Goal: Task Accomplishment & Management: Complete application form

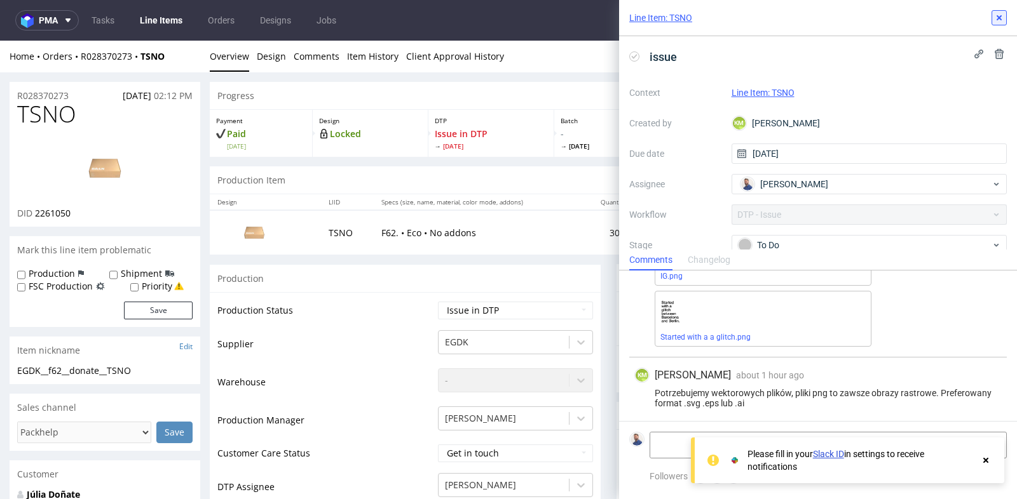
click at [1003, 18] on icon at bounding box center [999, 18] width 10 height 10
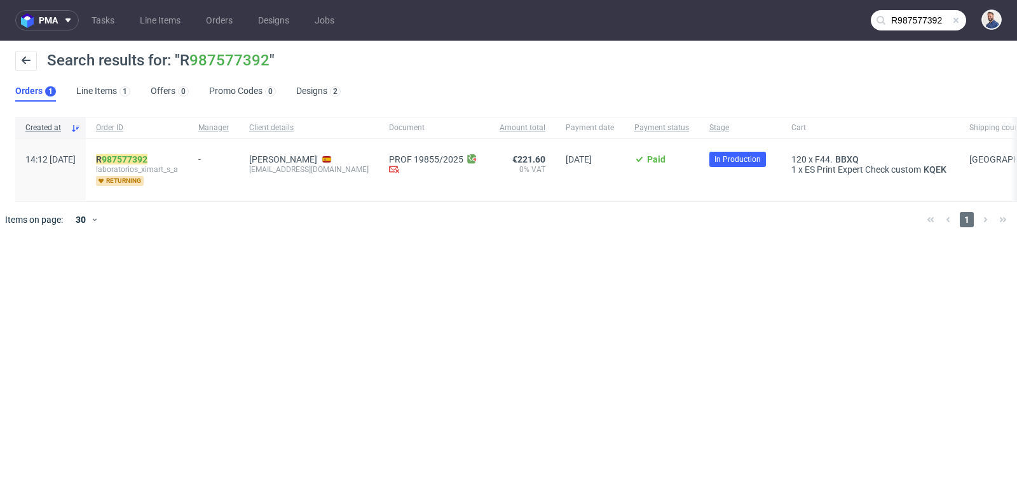
scroll to position [903, 0]
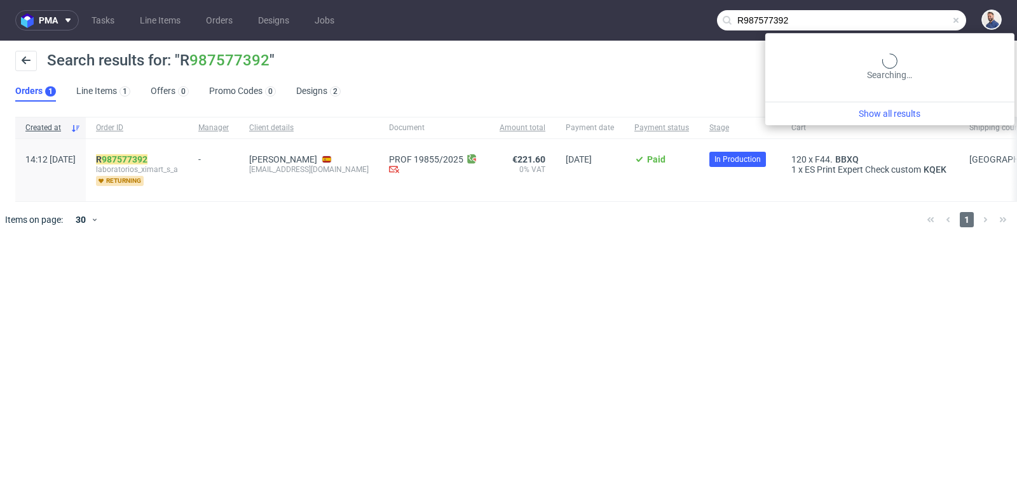
click at [915, 18] on input "R987577392" at bounding box center [841, 20] width 249 height 20
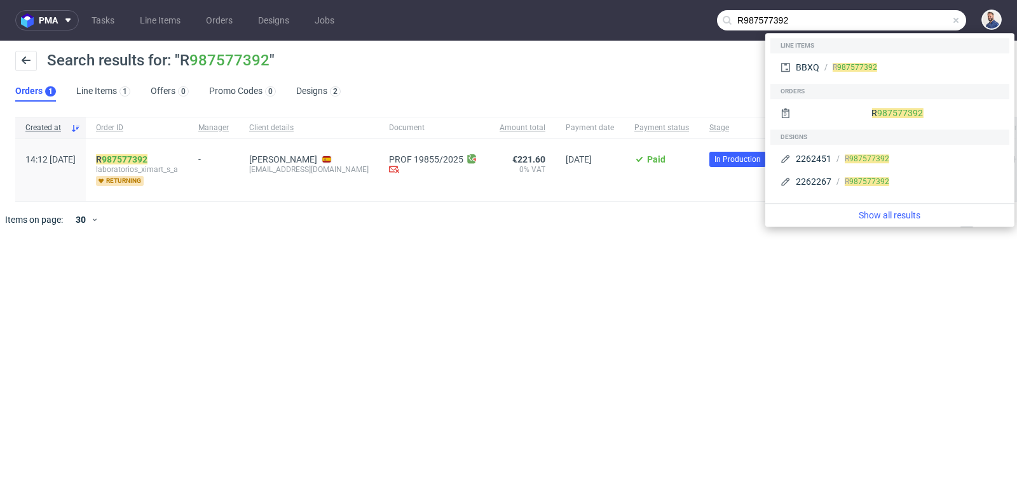
paste input "298624367"
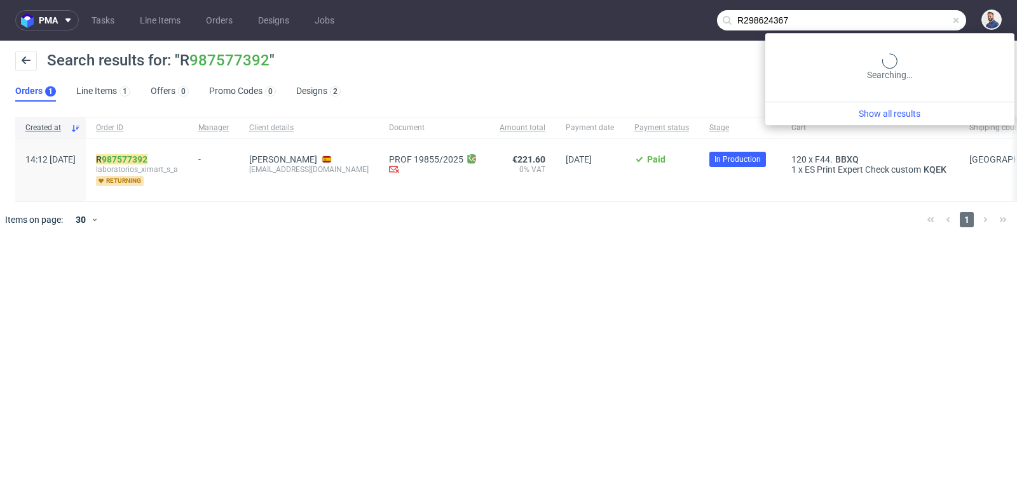
type input "R298624367"
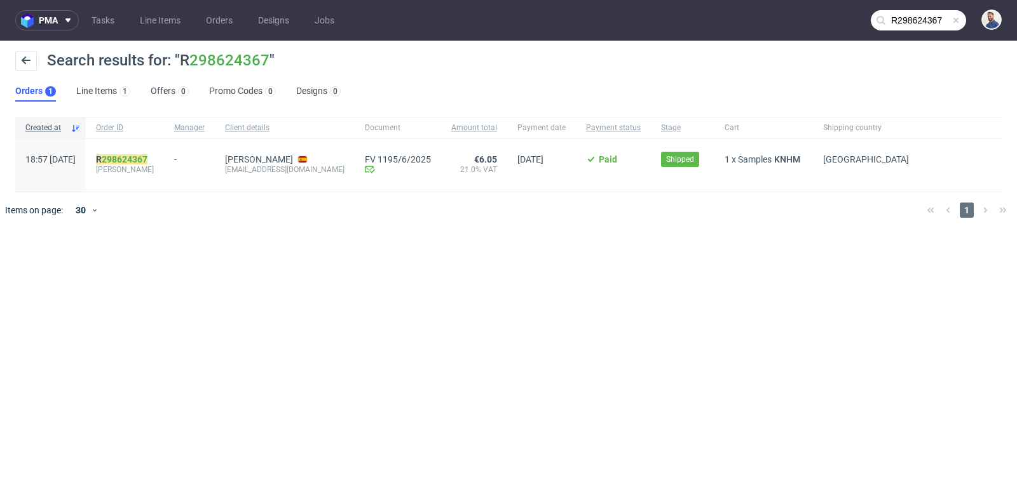
click at [157, 152] on div "R 298624367 [PERSON_NAME]" at bounding box center [125, 165] width 78 height 53
click at [147, 160] on link "298624367" at bounding box center [125, 159] width 46 height 10
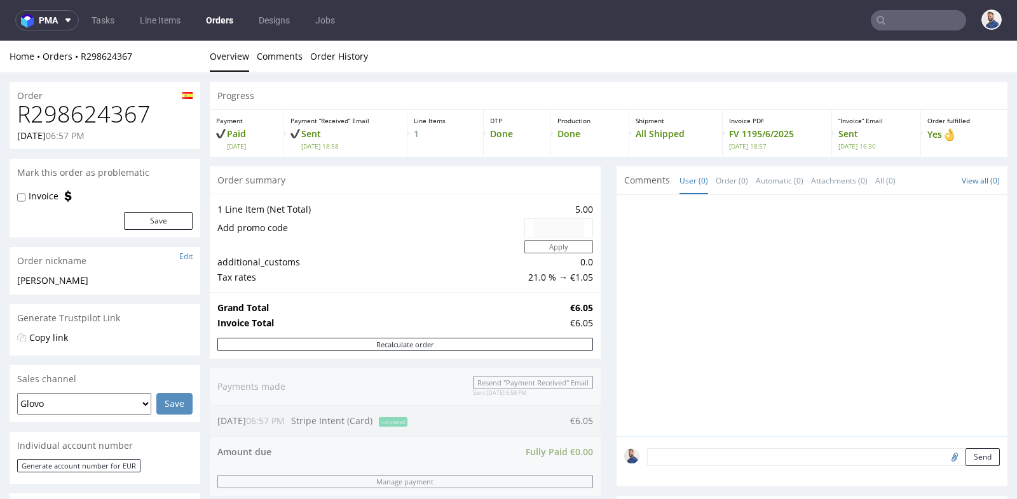
click at [900, 18] on input "text" at bounding box center [917, 20] width 95 height 20
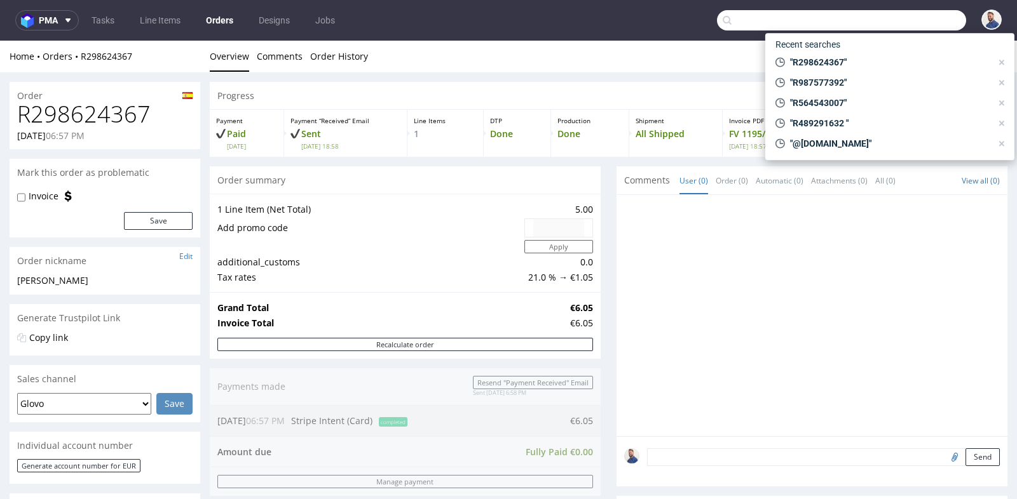
paste input "R175526404"
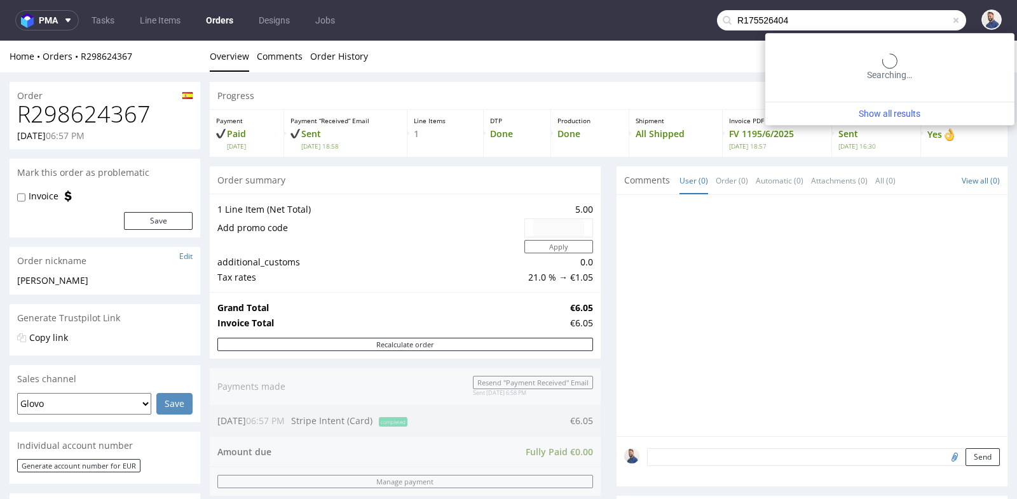
type input "R175526404"
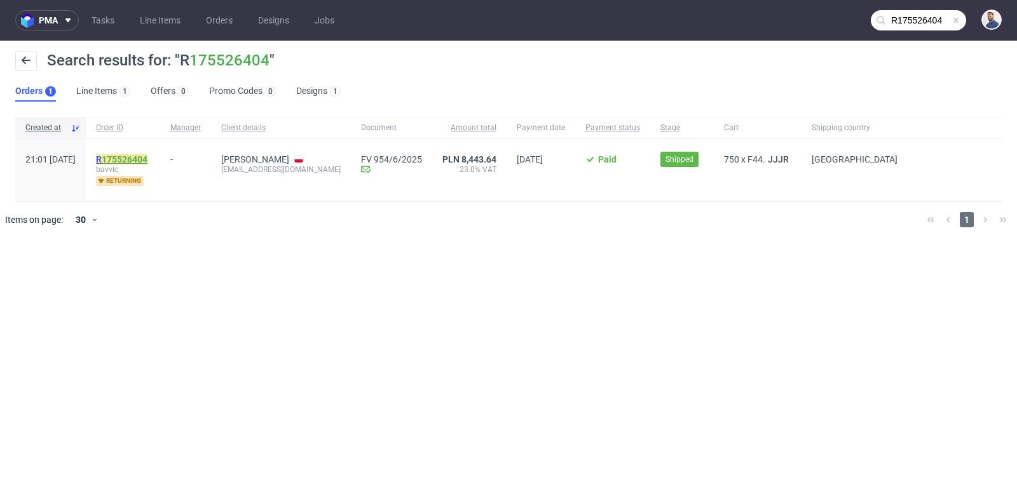
click at [147, 158] on link "175526404" at bounding box center [125, 159] width 46 height 10
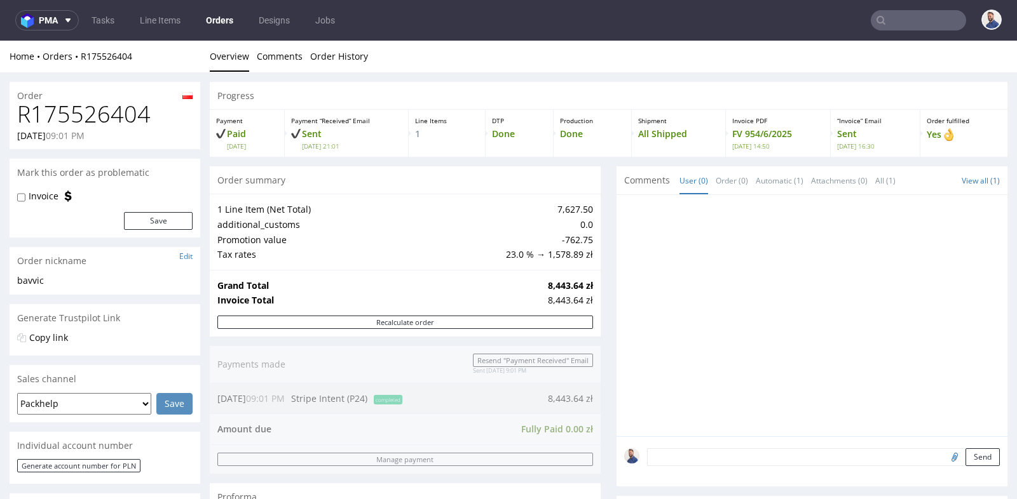
click at [616, 207] on div at bounding box center [811, 315] width 391 height 241
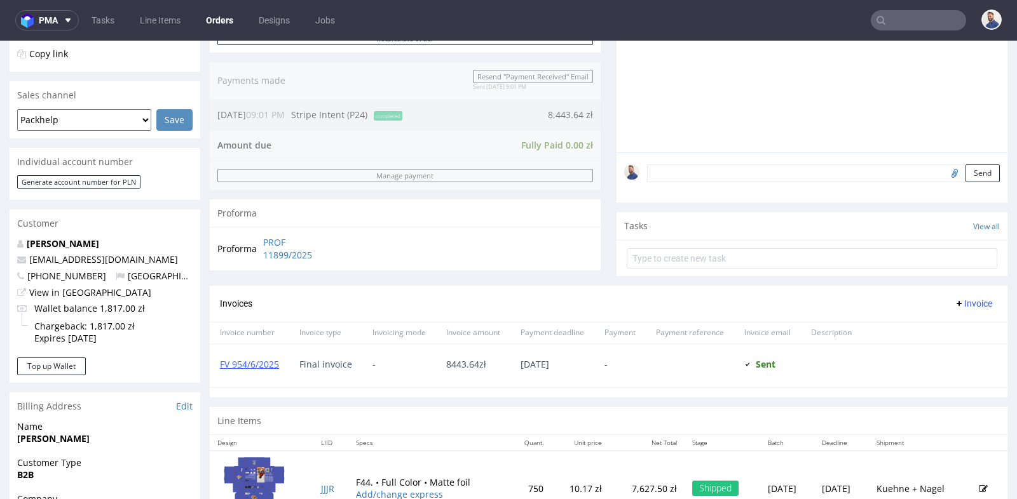
scroll to position [282, 0]
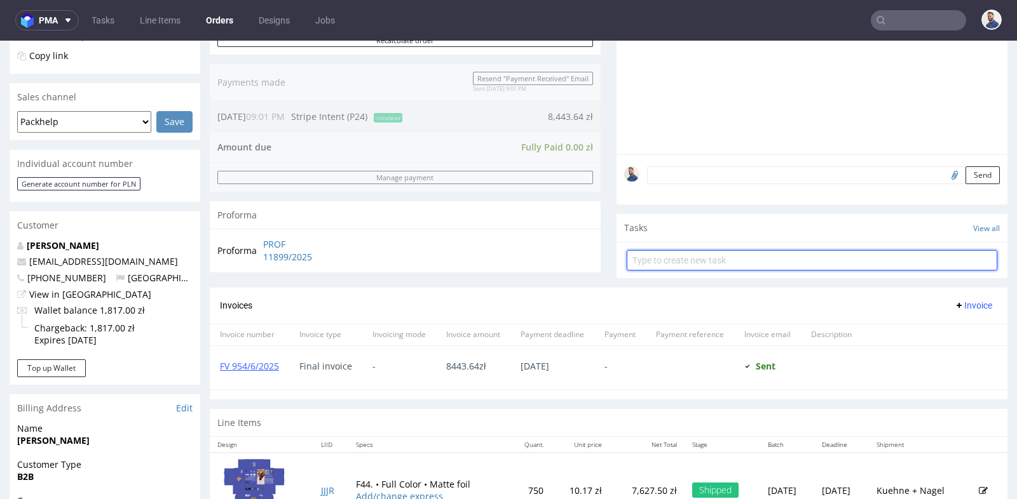
click at [774, 264] on input "text" at bounding box center [811, 260] width 370 height 20
type input "Refund"
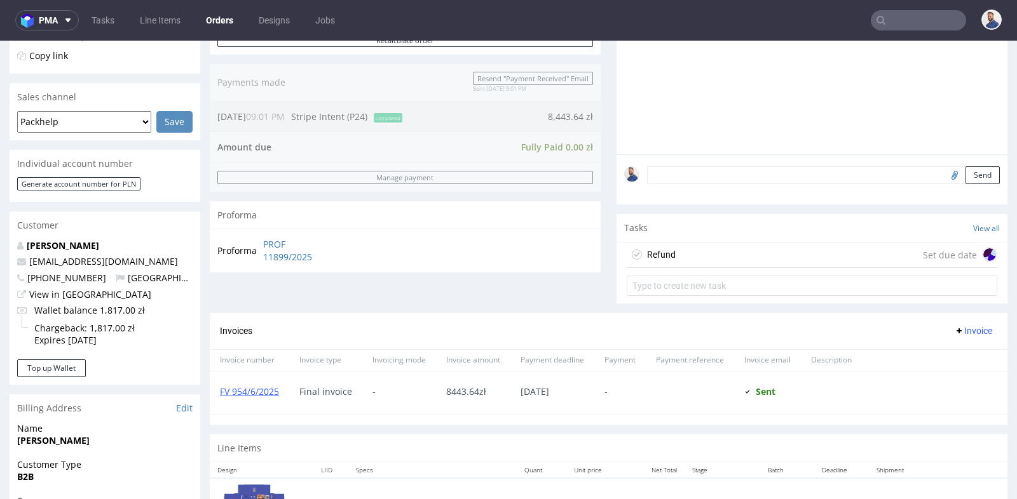
drag, startPoint x: 770, startPoint y: 262, endPoint x: 770, endPoint y: 303, distance: 40.7
click at [770, 262] on div "Refund Set due date" at bounding box center [811, 255] width 370 height 25
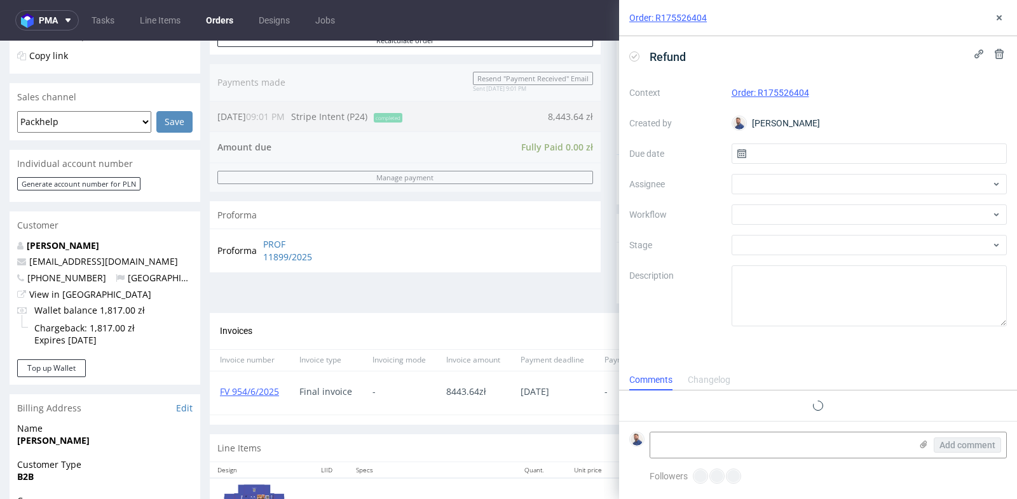
scroll to position [10, 0]
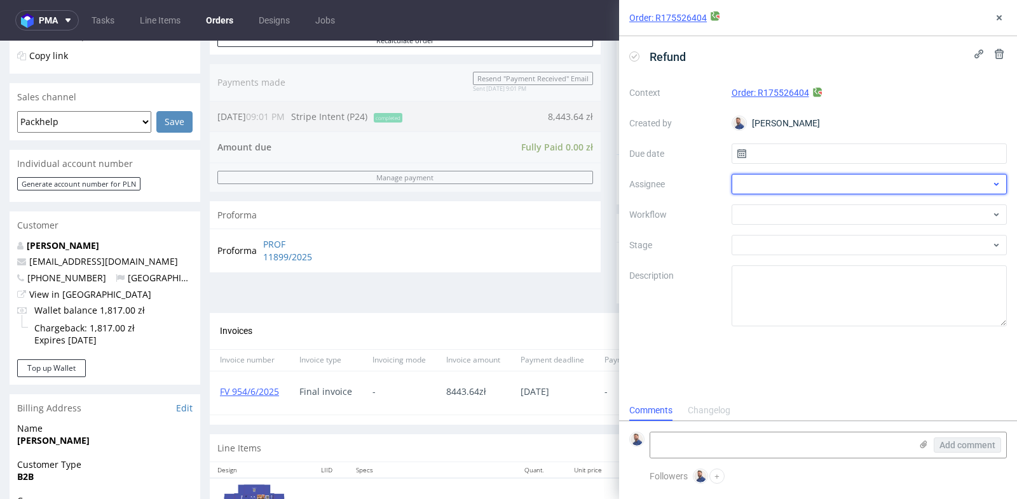
click at [802, 175] on div at bounding box center [869, 184] width 276 height 20
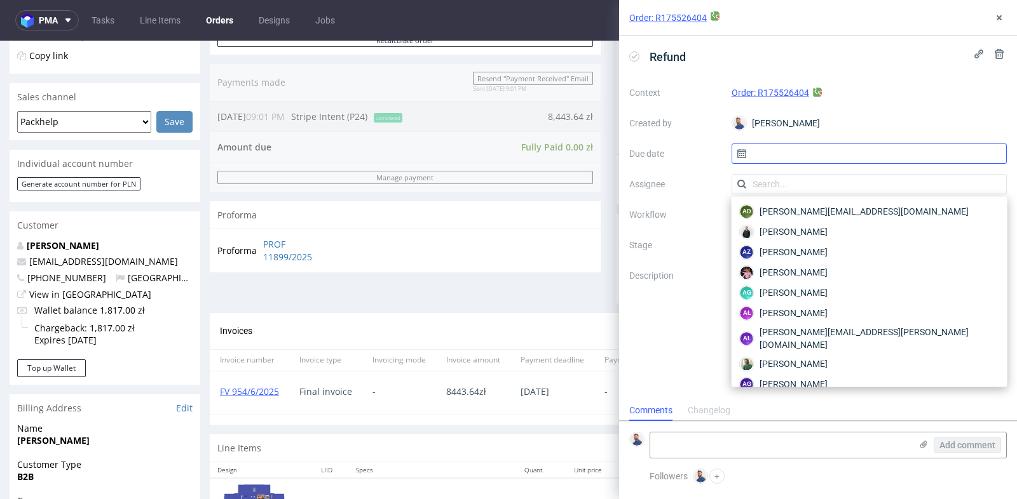
type input "a"
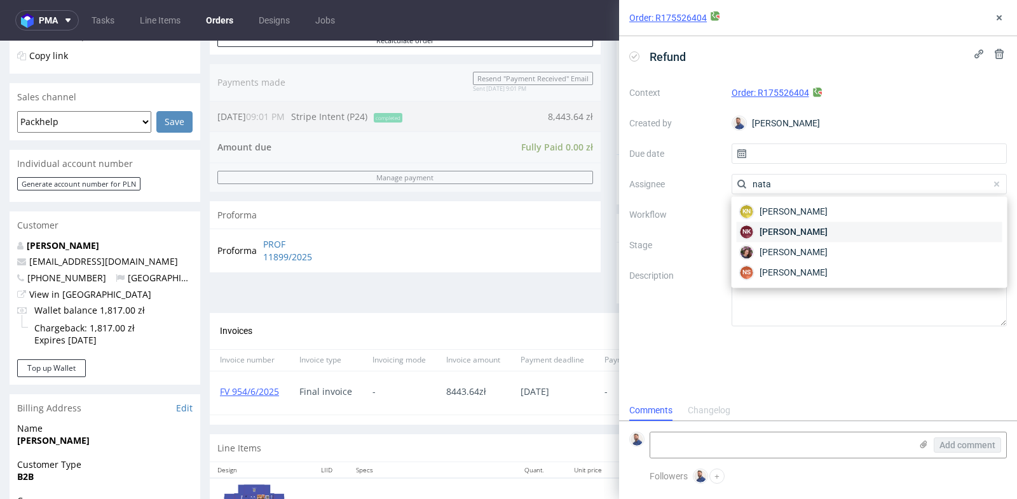
type input "nata"
click at [803, 229] on span "[PERSON_NAME]" at bounding box center [793, 232] width 68 height 13
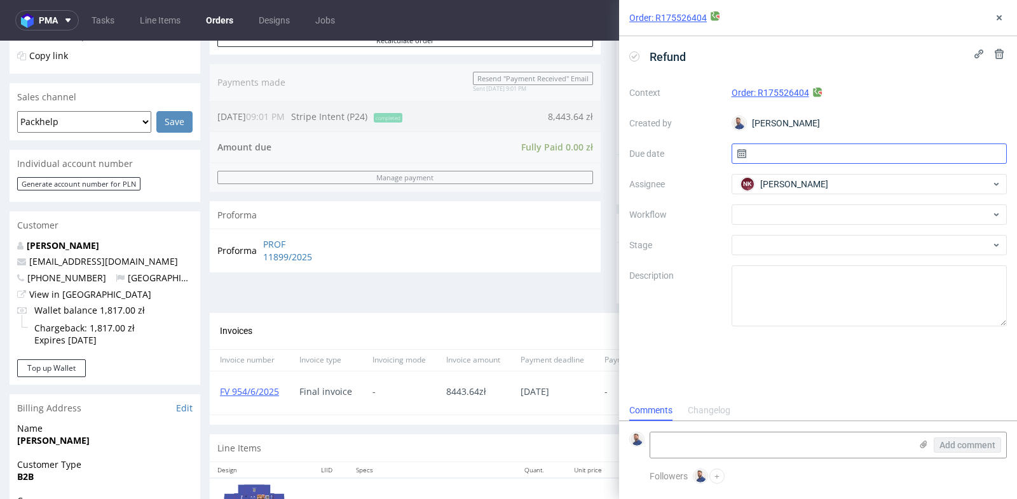
click at [809, 147] on input "text" at bounding box center [869, 154] width 276 height 20
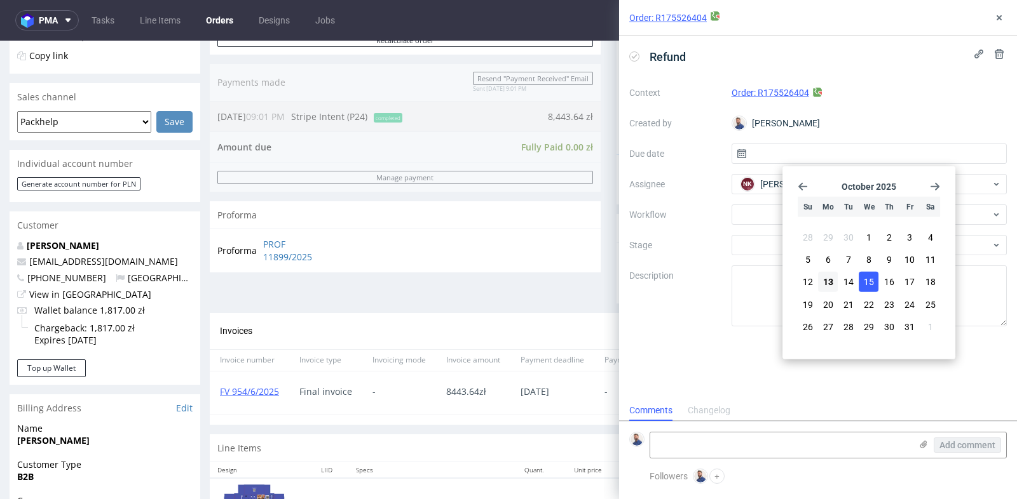
click at [867, 283] on span "15" at bounding box center [868, 282] width 10 height 13
type input "[DATE]"
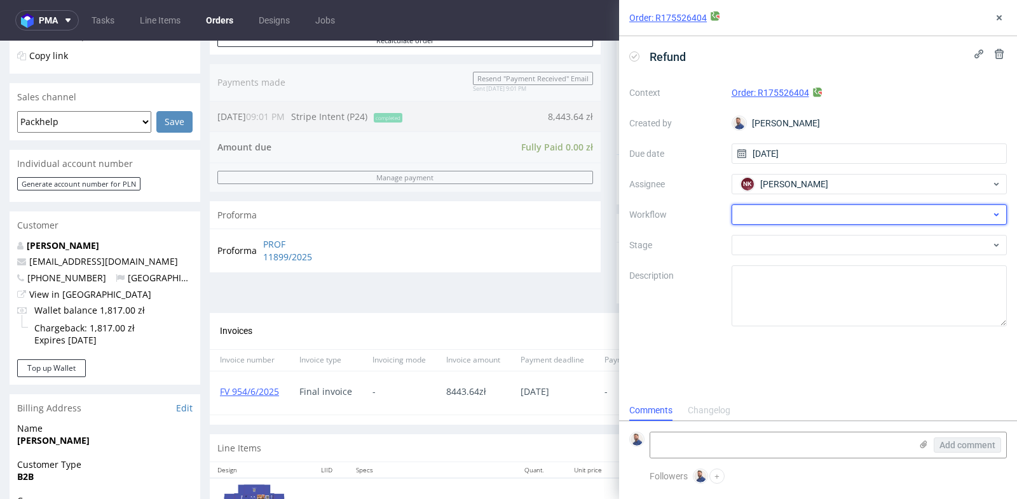
click at [814, 219] on div at bounding box center [869, 215] width 276 height 20
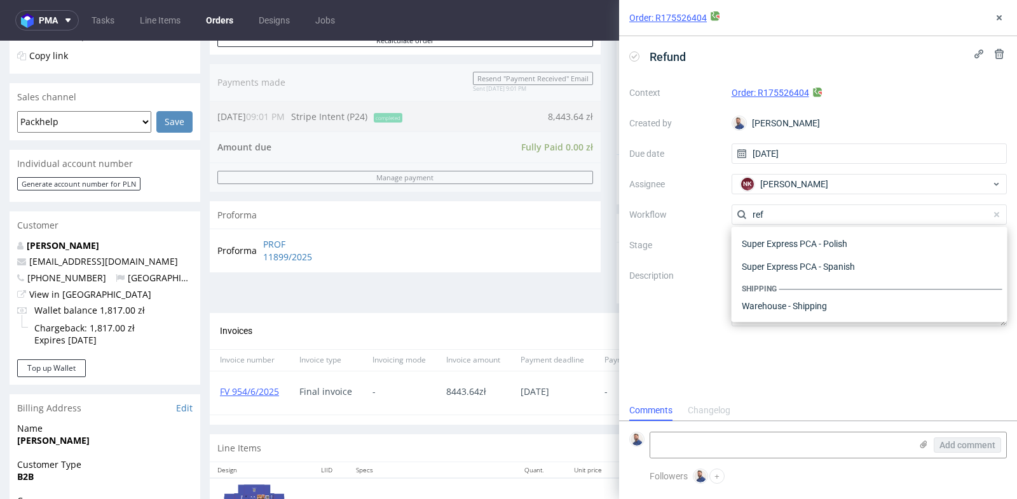
scroll to position [68, 0]
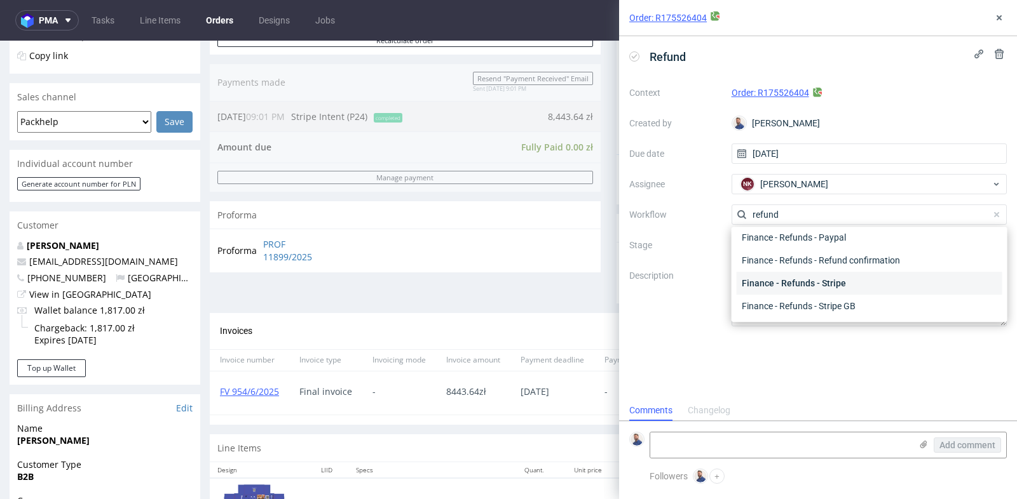
type input "refund"
click at [815, 283] on div "Finance - Refunds - Stripe" at bounding box center [869, 283] width 266 height 23
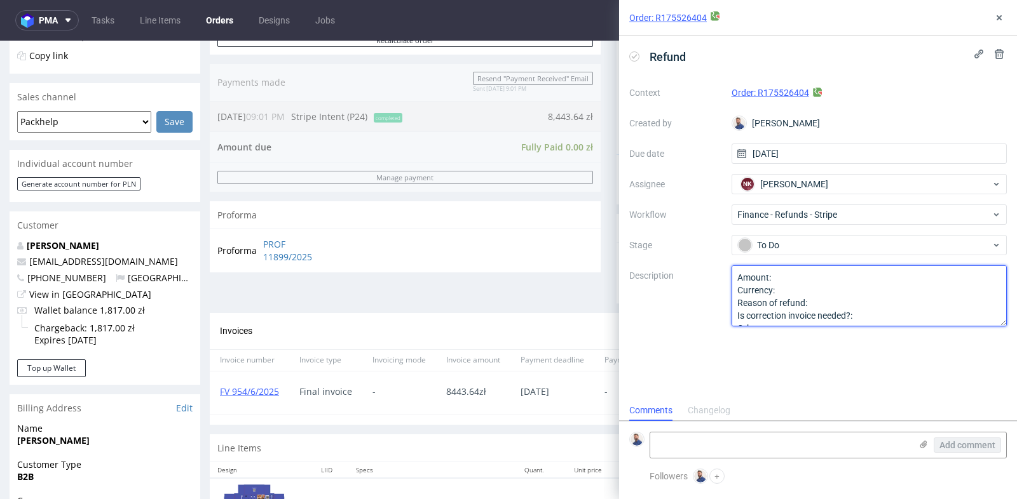
click at [820, 277] on textarea "Amount: Currency: Reason of refund: Is correction invoice needed?: Other:" at bounding box center [869, 296] width 276 height 61
click at [799, 293] on textarea "Amount: 2533.09 Currency: Reason of refund: Is correction invoice needed?: Othe…" at bounding box center [869, 296] width 276 height 61
click at [822, 307] on textarea "Amount: 2533.09 Currency: Reason of refund: Is correction invoice needed?: Othe…" at bounding box center [869, 296] width 276 height 61
click at [869, 315] on textarea "Amount: 2533.09 Currency: Reason of refund: Is correction invoice needed?: Othe…" at bounding box center [869, 296] width 276 height 61
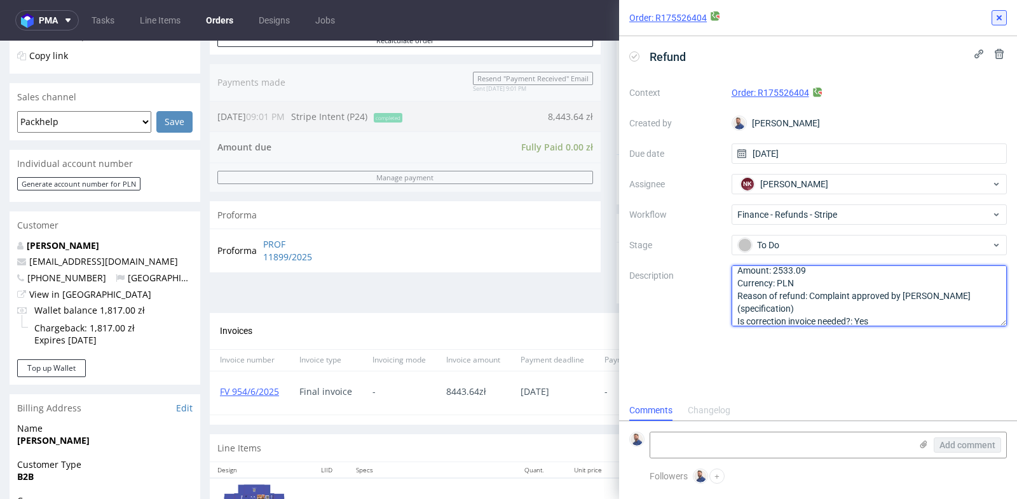
type textarea "Amount: 2533.09 Currency: PLN Reason of refund: Complaint approved by [PERSON_N…"
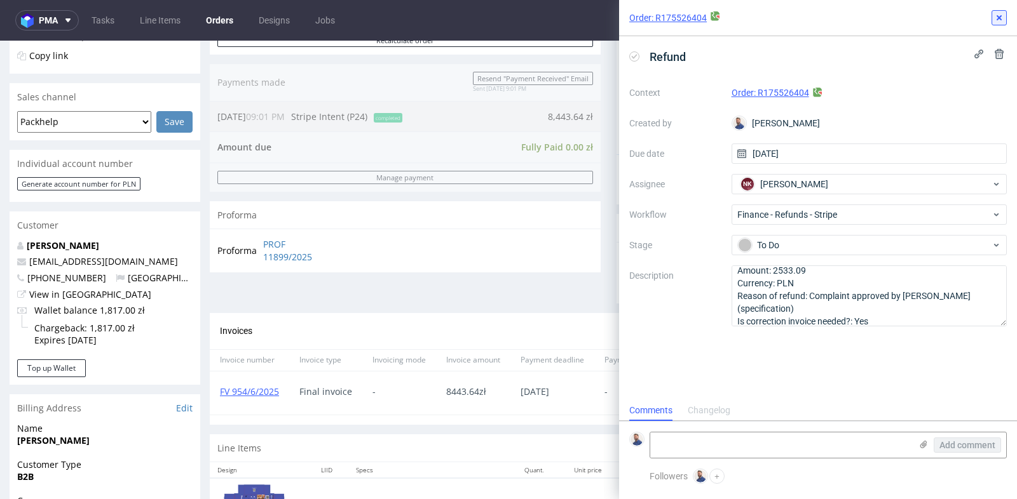
click at [998, 16] on icon at bounding box center [999, 18] width 10 height 10
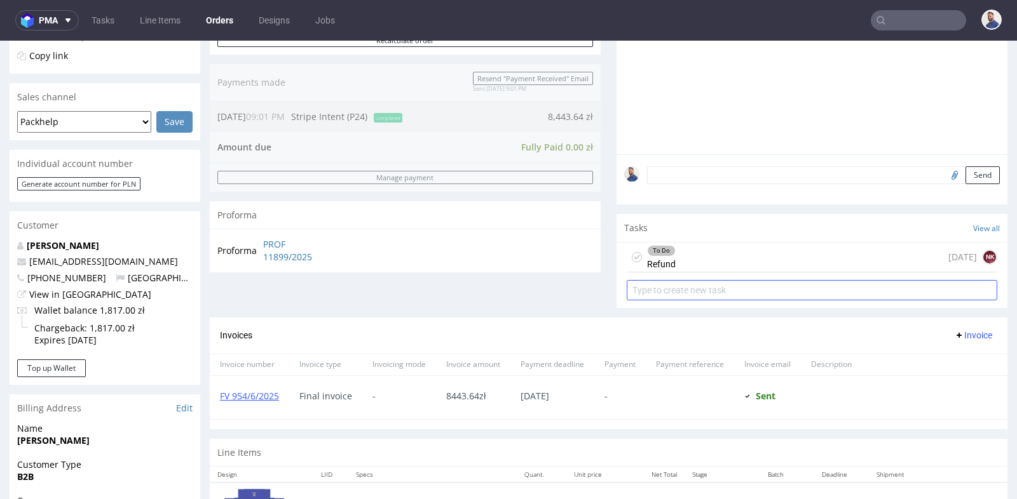
click at [790, 285] on input "text" at bounding box center [811, 290] width 370 height 20
type input "C"
type input "K"
type input "Correction invoice"
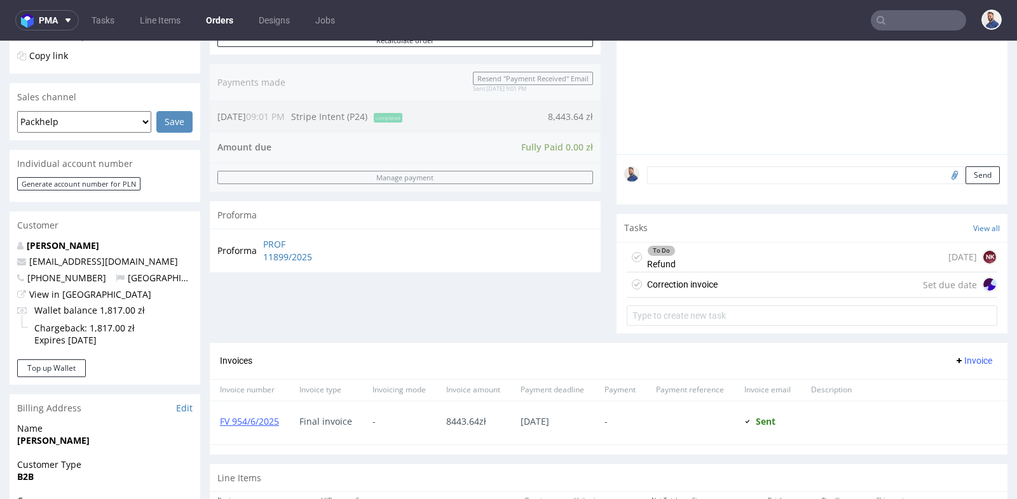
click at [814, 284] on div "Correction invoice Set due date" at bounding box center [811, 285] width 370 height 25
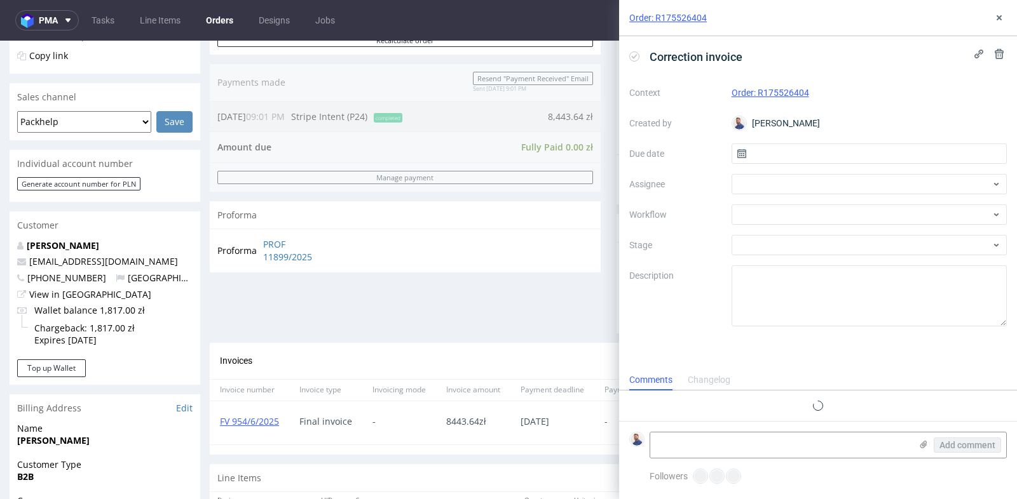
scroll to position [10, 0]
click at [816, 149] on input "text" at bounding box center [869, 154] width 276 height 20
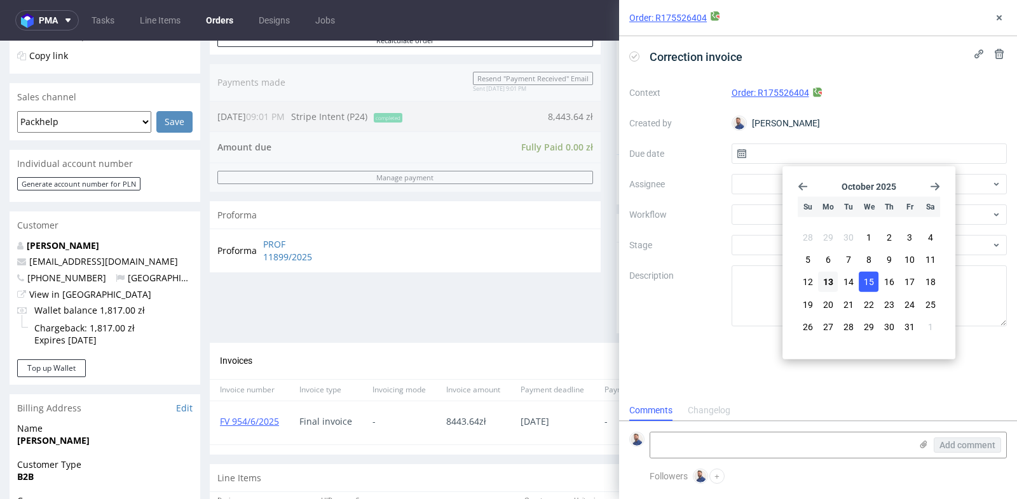
click at [864, 278] on span "15" at bounding box center [868, 282] width 10 height 13
type input "[DATE]"
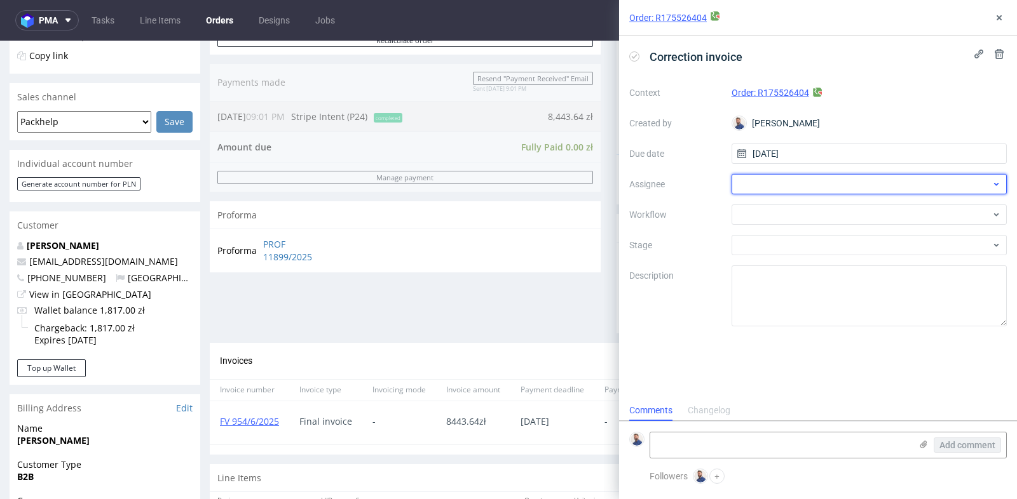
click at [858, 186] on div at bounding box center [869, 184] width 276 height 20
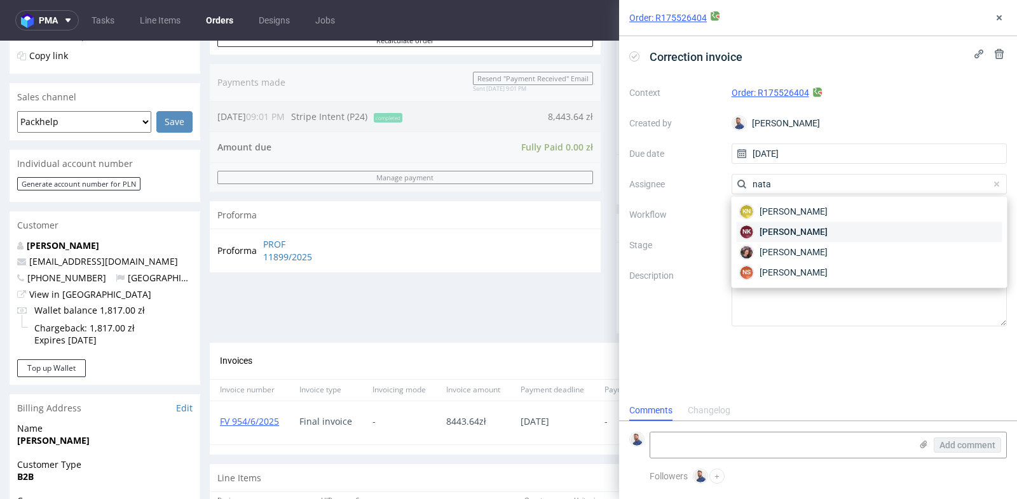
type input "nata"
click at [848, 226] on div "NK [PERSON_NAME]" at bounding box center [869, 232] width 266 height 20
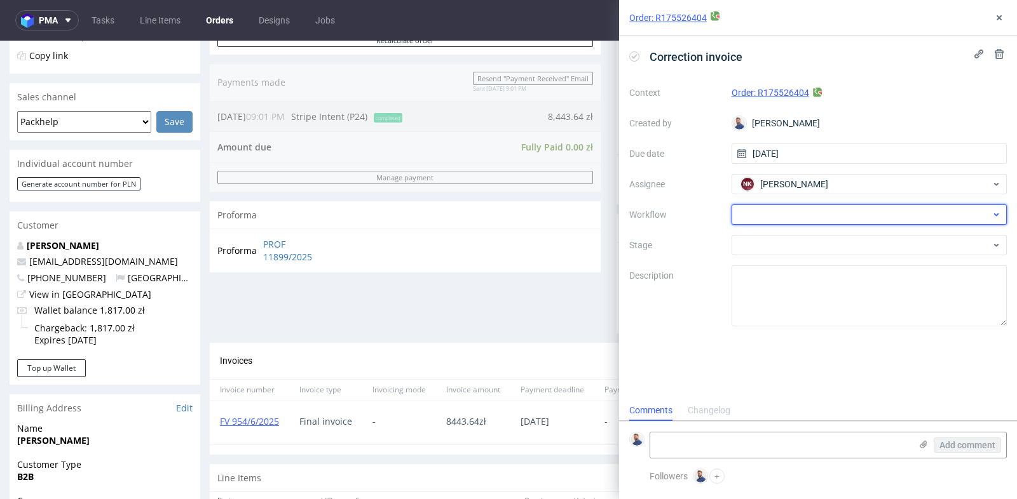
click at [855, 213] on div at bounding box center [869, 215] width 276 height 20
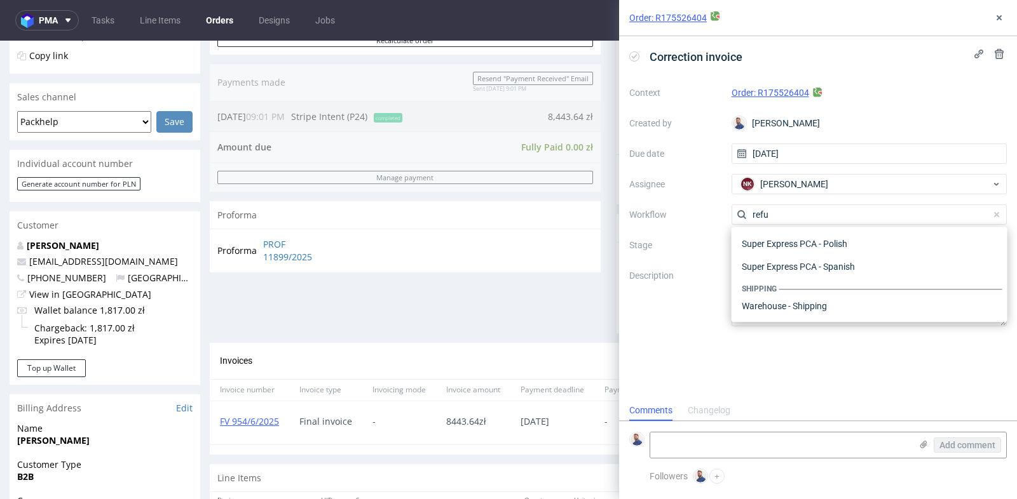
scroll to position [68, 0]
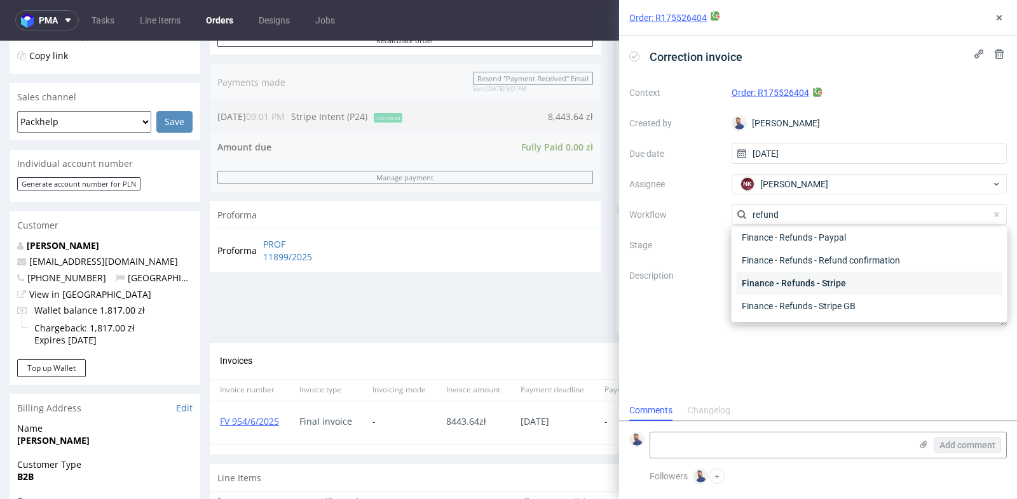
type input "refund"
click at [848, 278] on div "Finance - Refunds - Stripe" at bounding box center [869, 283] width 266 height 23
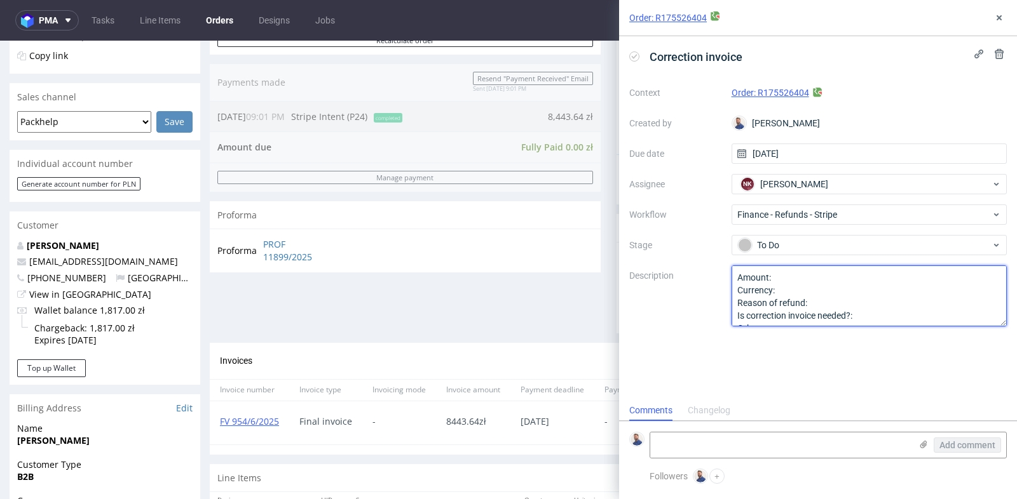
click at [848, 278] on textarea "Amount: Currency: Reason of refund: Is correction invoice needed?: Other:" at bounding box center [869, 296] width 276 height 61
click at [845, 292] on textarea "Amount: 8443.64-255 Currency: Reason of refund: Is correction invoice needed?: …" at bounding box center [869, 296] width 276 height 61
type textarea "Amount: 8443.64-2533.09 PLN Currency: PLN Reason of refund: Is correction invoi…"
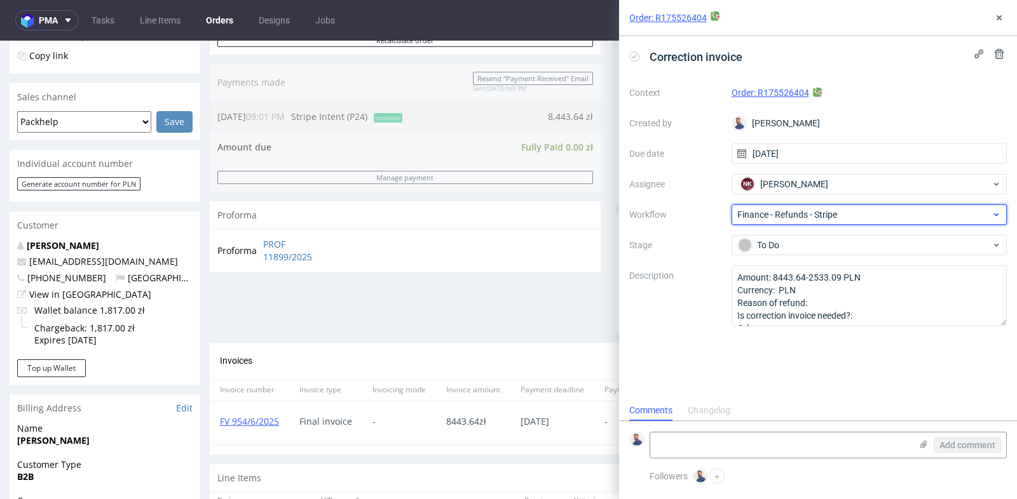
click at [872, 215] on span "Finance - Refunds - Stripe" at bounding box center [864, 214] width 254 height 13
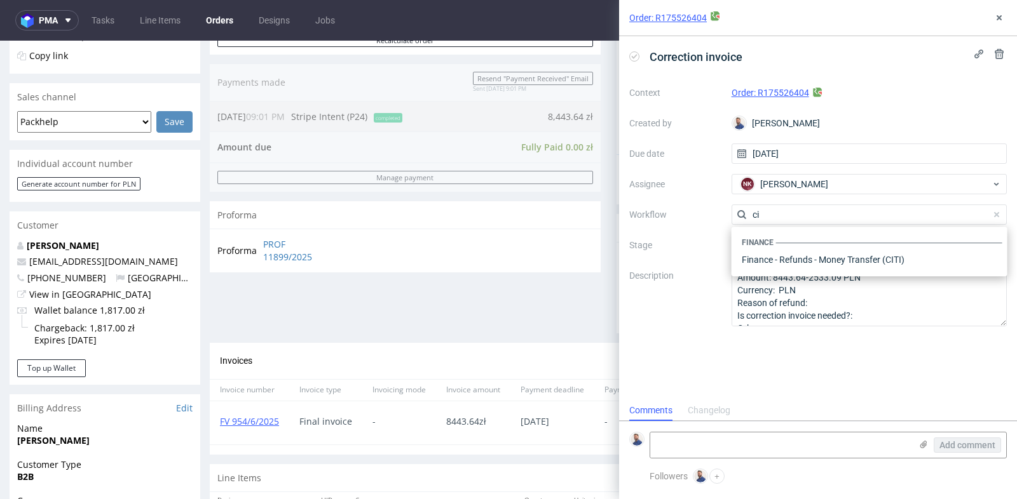
scroll to position [0, 0]
type input "corre"
click at [852, 257] on div "Finance - Invoice - Correction Invoice" at bounding box center [869, 259] width 266 height 23
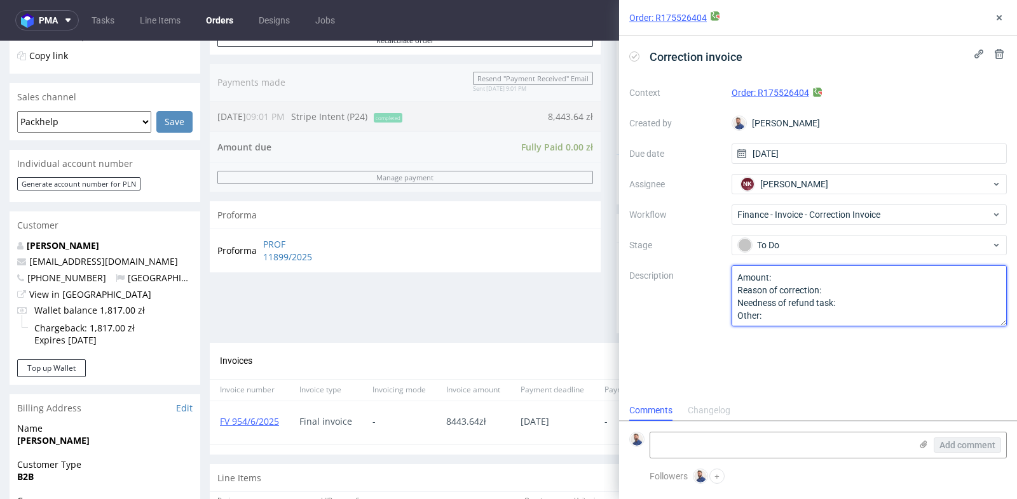
click at [848, 274] on textarea "Amount: Reason of correction: Needness of refund task: Other:" at bounding box center [869, 296] width 276 height 61
click at [861, 291] on textarea "Amount: Reason of correction: Needness of refund task: Other:" at bounding box center [869, 296] width 276 height 61
click at [860, 297] on textarea "Amount: Reason of correction: Needness of refund task: Other:" at bounding box center [869, 296] width 276 height 61
click at [832, 277] on textarea "Amount: Reason of correction: Needness of refund task: Other:" at bounding box center [869, 296] width 276 height 61
click at [805, 280] on textarea "Amount: 8443.64-2533.09 Reason of correction: Refund Needness of refund task: Y…" at bounding box center [869, 296] width 276 height 61
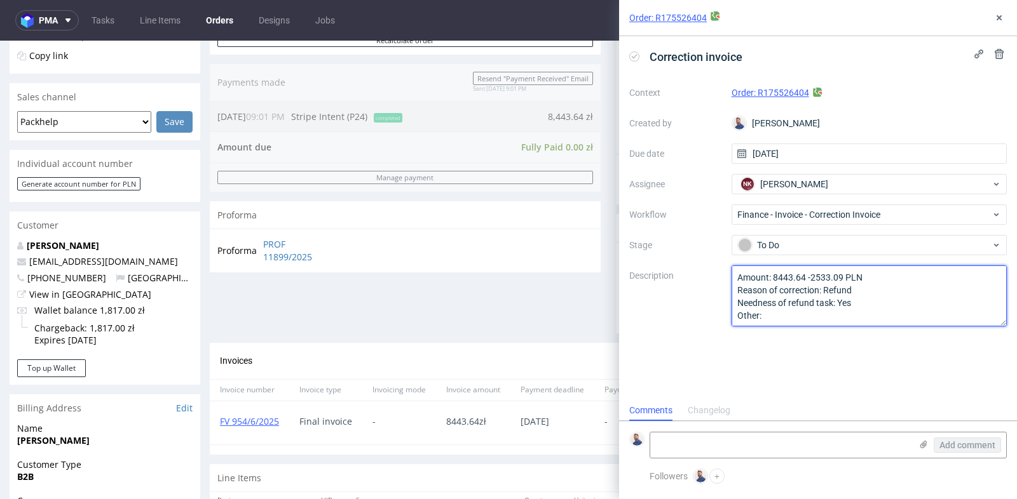
click at [811, 278] on textarea "Amount: 8443.64-2533.09 Reason of correction: Refund Needness of refund task: Y…" at bounding box center [869, 296] width 276 height 61
type textarea "Amount: 8443.64 - 2533.09 PLN Reason of correction: Refund Needness of refund t…"
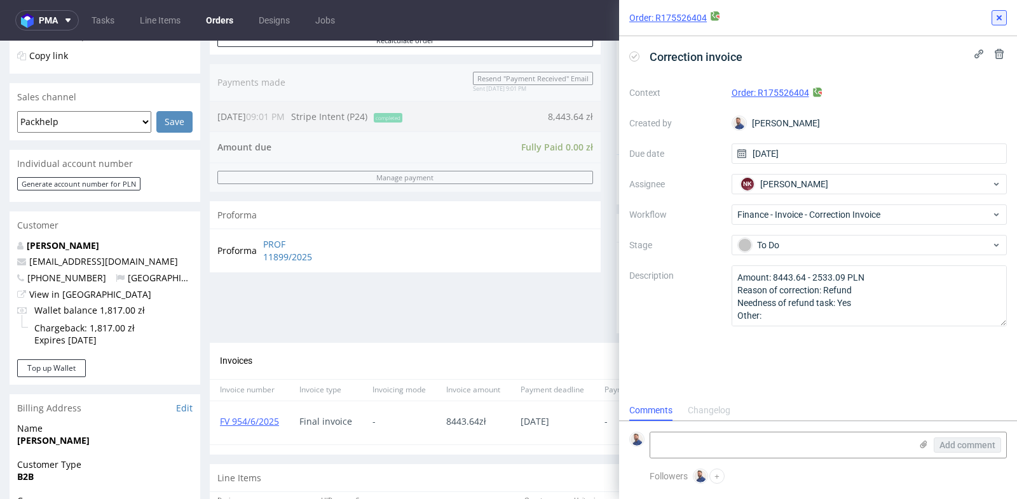
click at [998, 11] on button at bounding box center [998, 17] width 15 height 15
